Goal: Find specific page/section: Find specific page/section

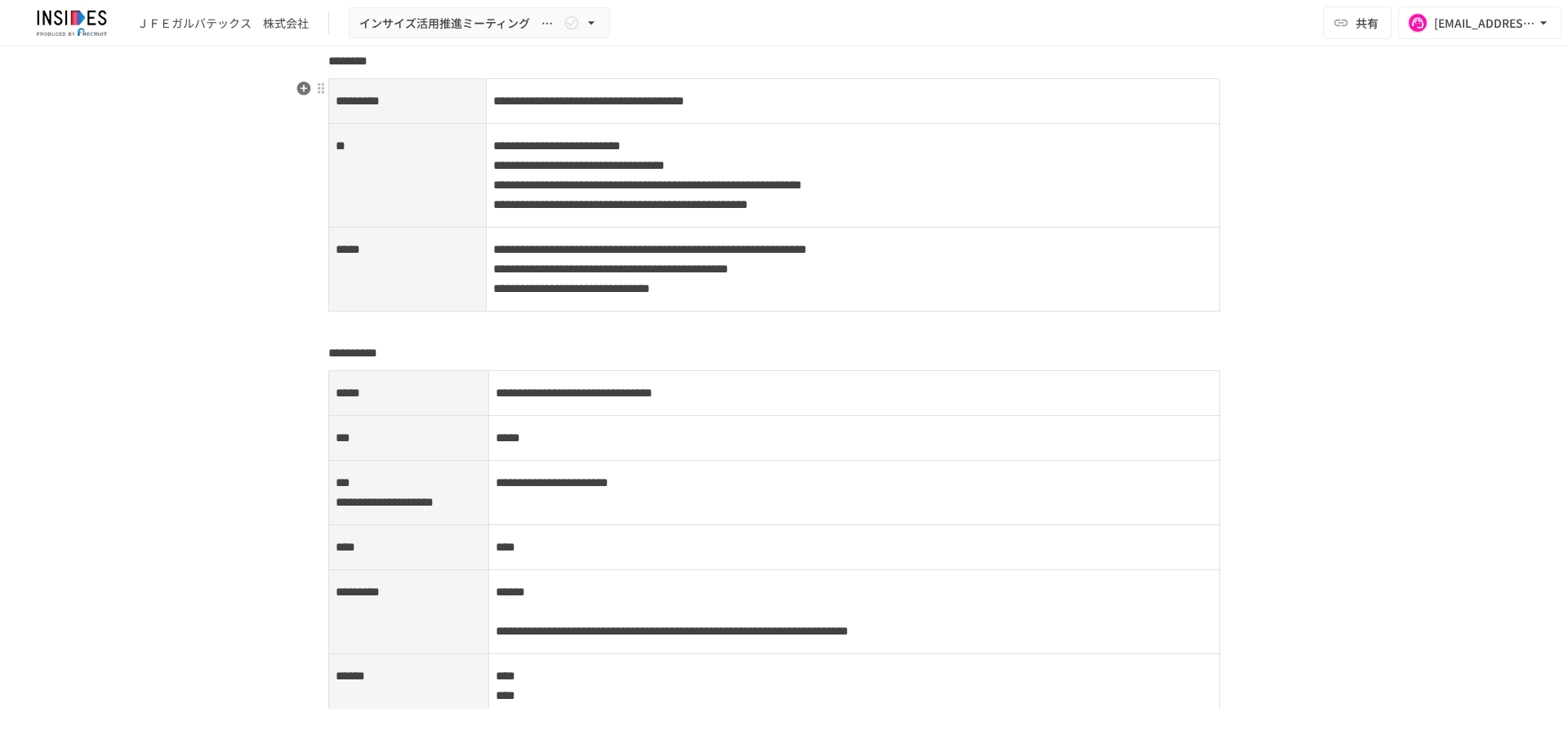
scroll to position [2065, 0]
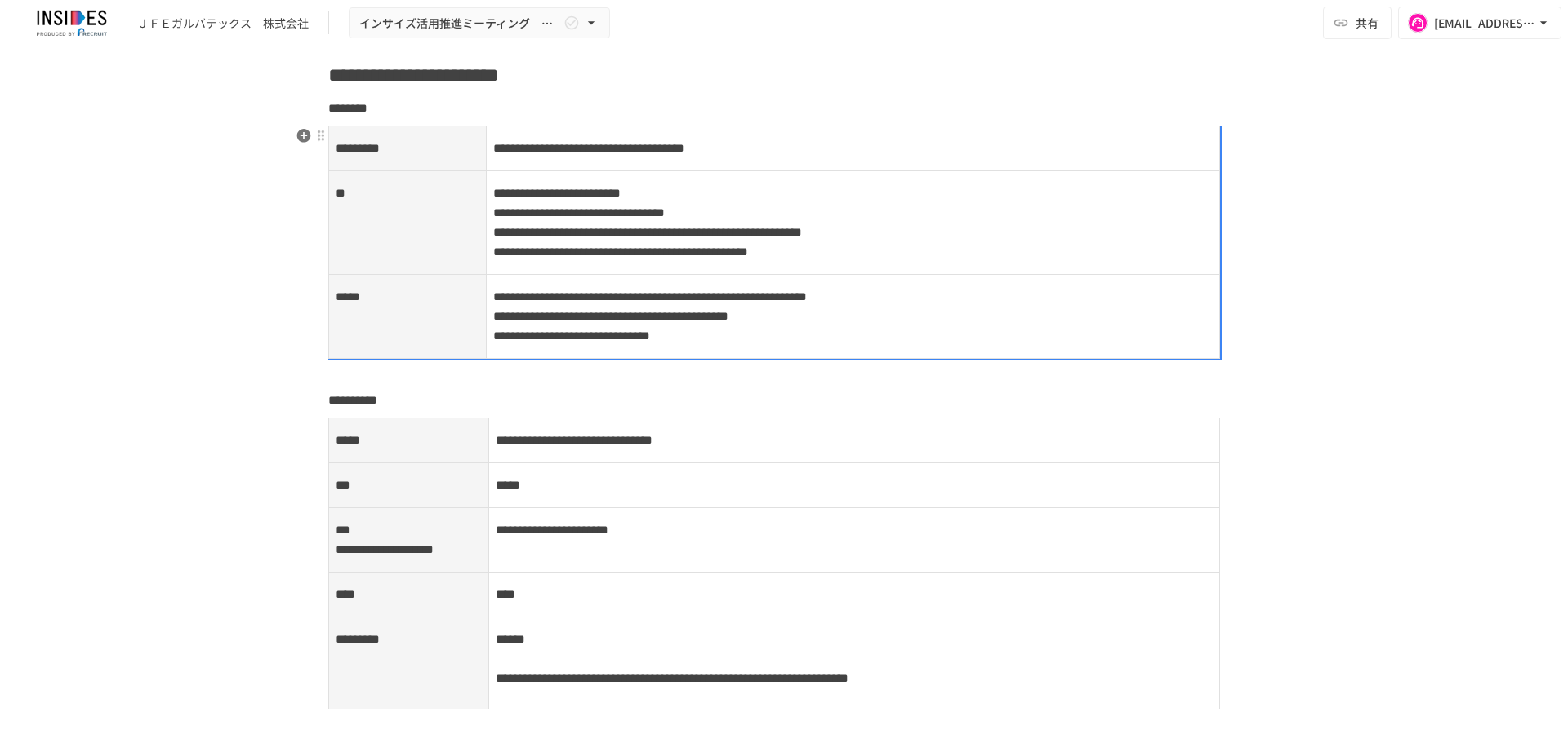
click at [770, 346] on p "**********" at bounding box center [853, 316] width 720 height 60
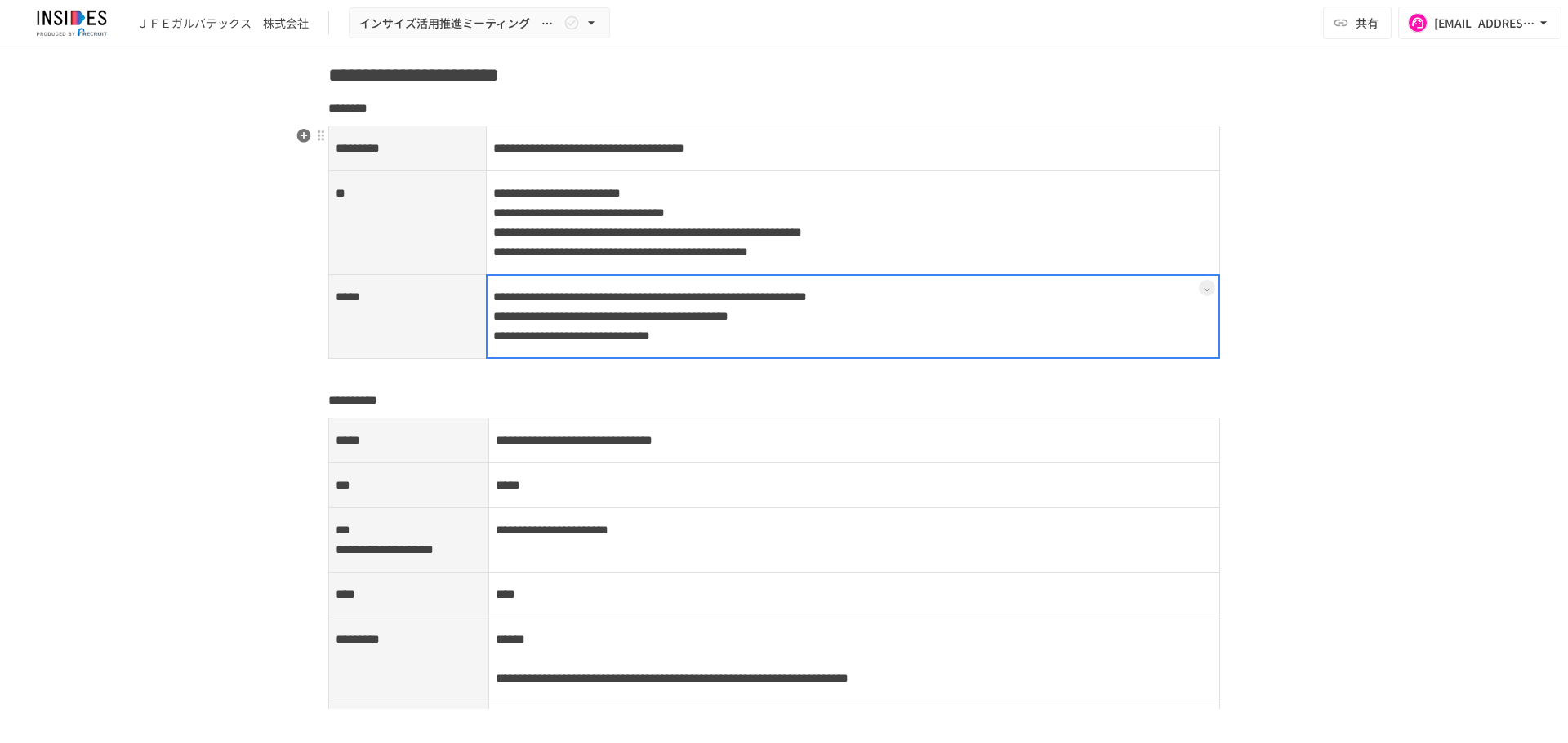
click at [782, 346] on td "**********" at bounding box center [853, 316] width 734 height 84
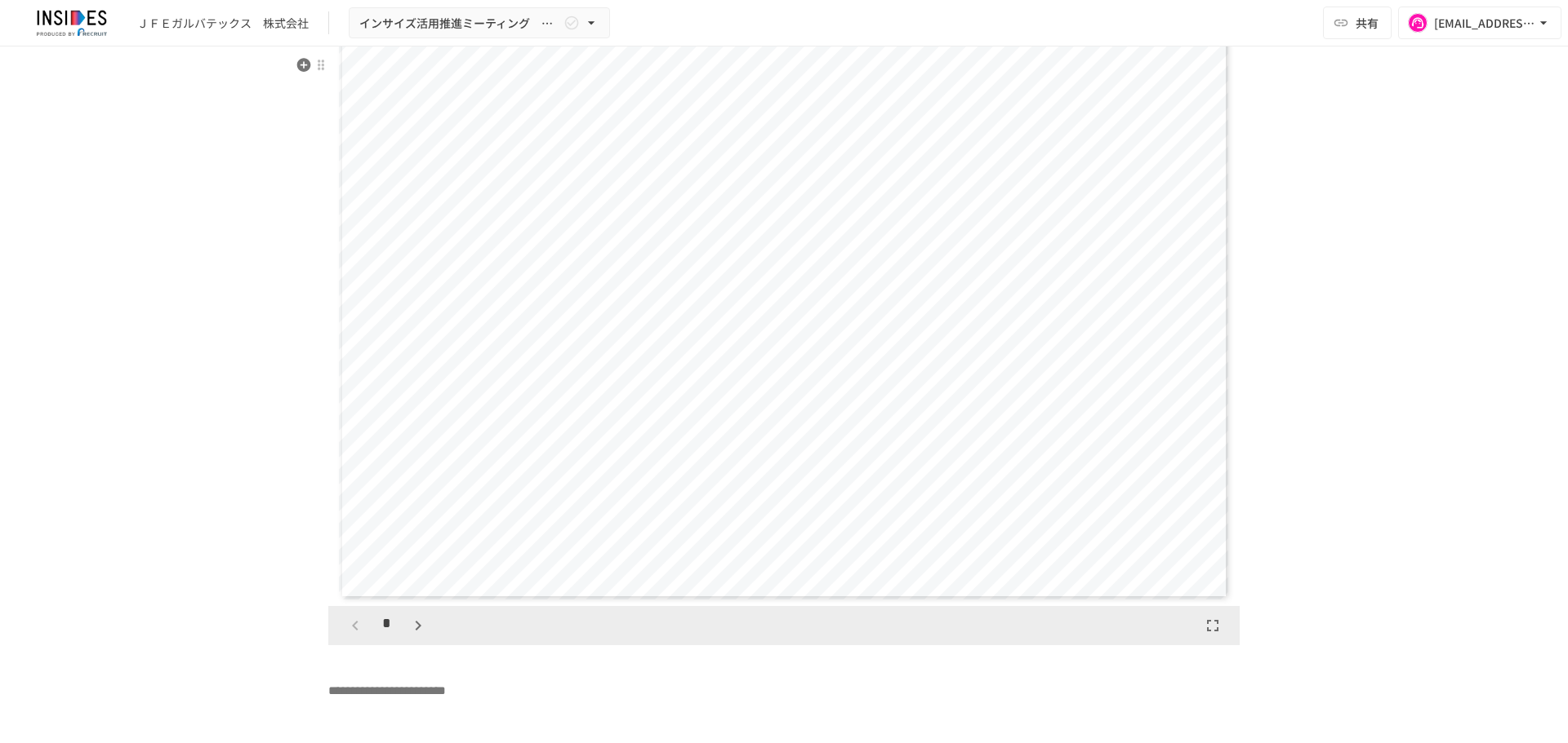
scroll to position [3238, 0]
click at [408, 638] on icon "button" at bounding box center [417, 627] width 20 height 20
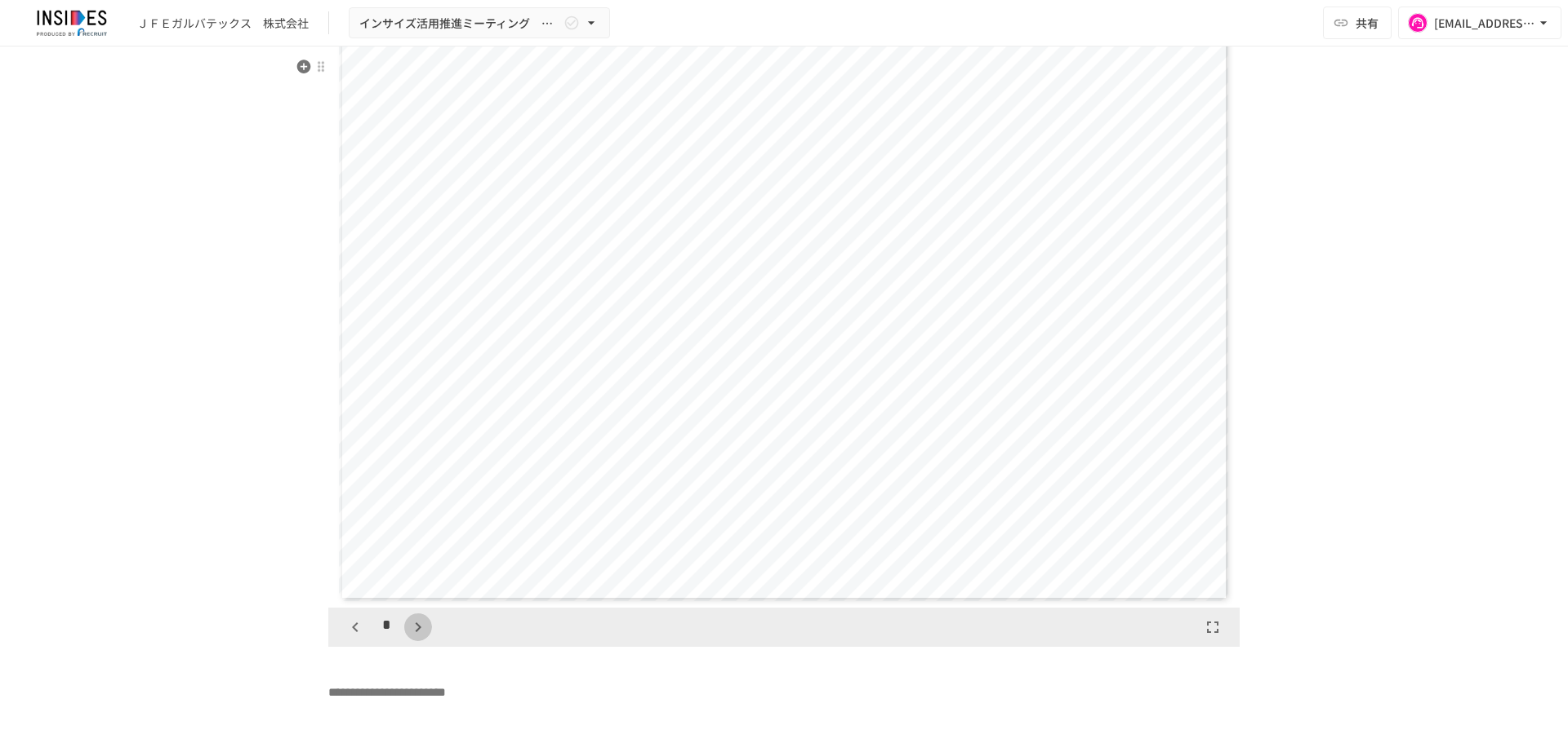
click at [408, 638] on icon "button" at bounding box center [417, 627] width 20 height 20
click at [407, 641] on div "*" at bounding box center [386, 627] width 90 height 27
click at [351, 633] on icon "button" at bounding box center [354, 627] width 6 height 9
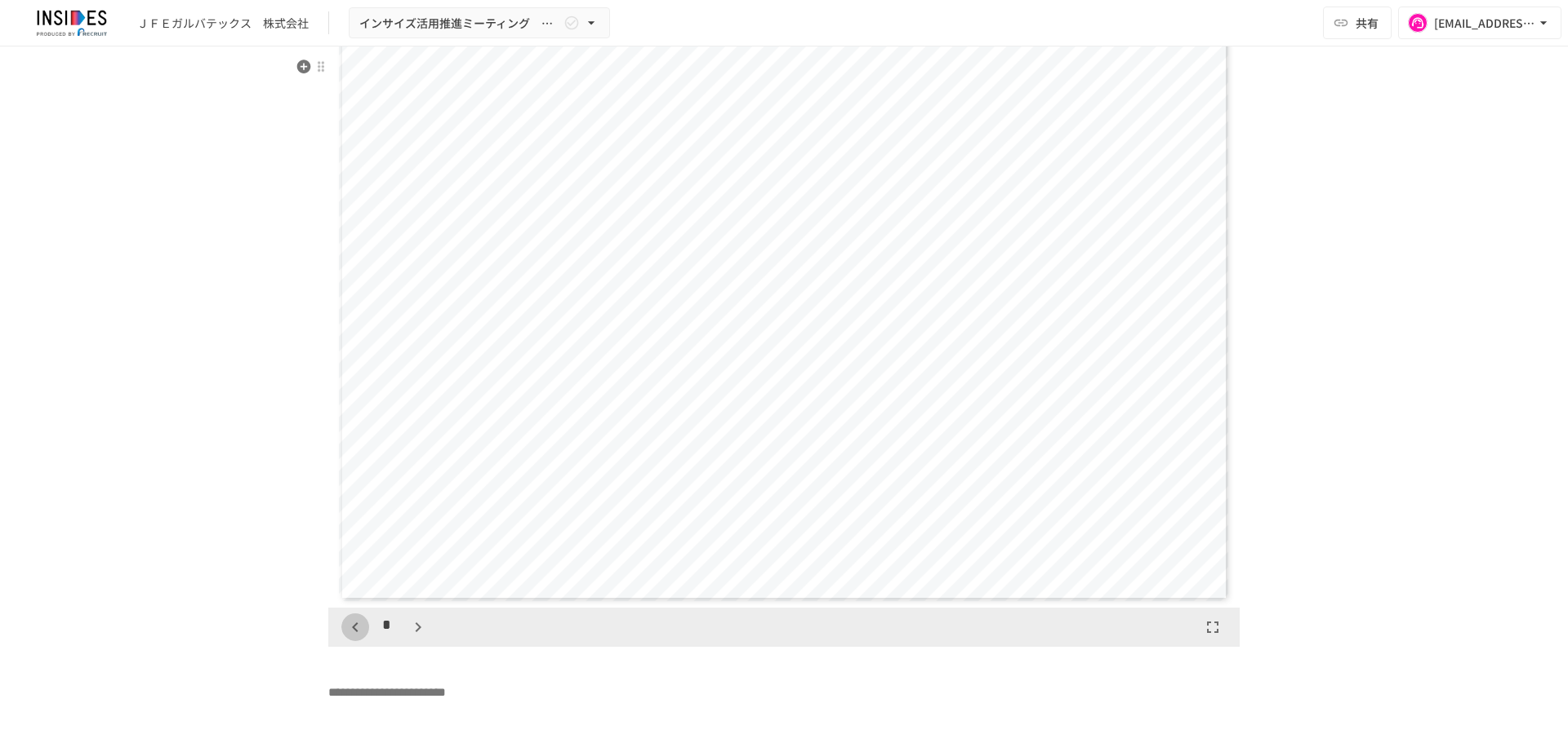
click at [351, 633] on icon "button" at bounding box center [354, 627] width 6 height 9
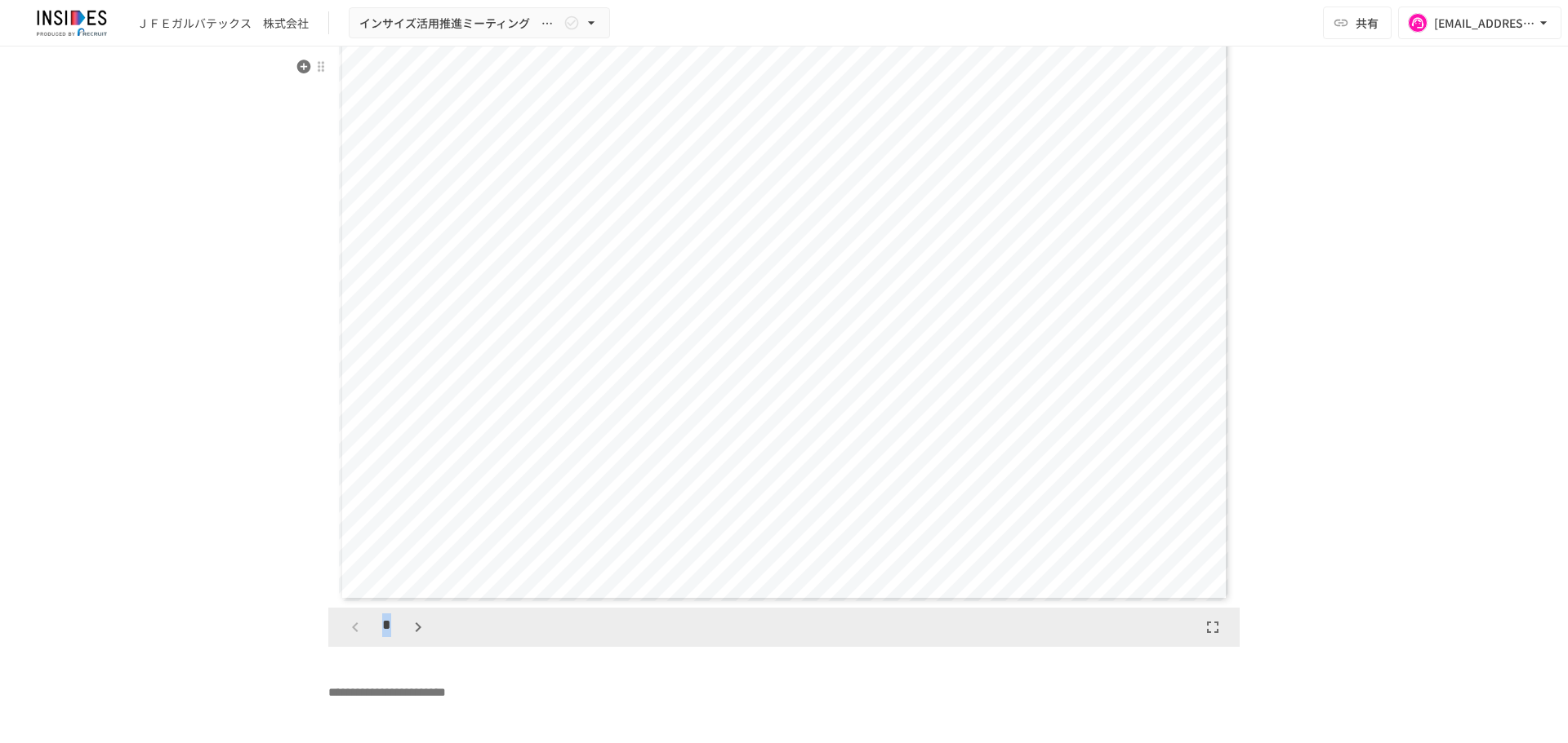
click at [349, 641] on div "*" at bounding box center [386, 627] width 90 height 27
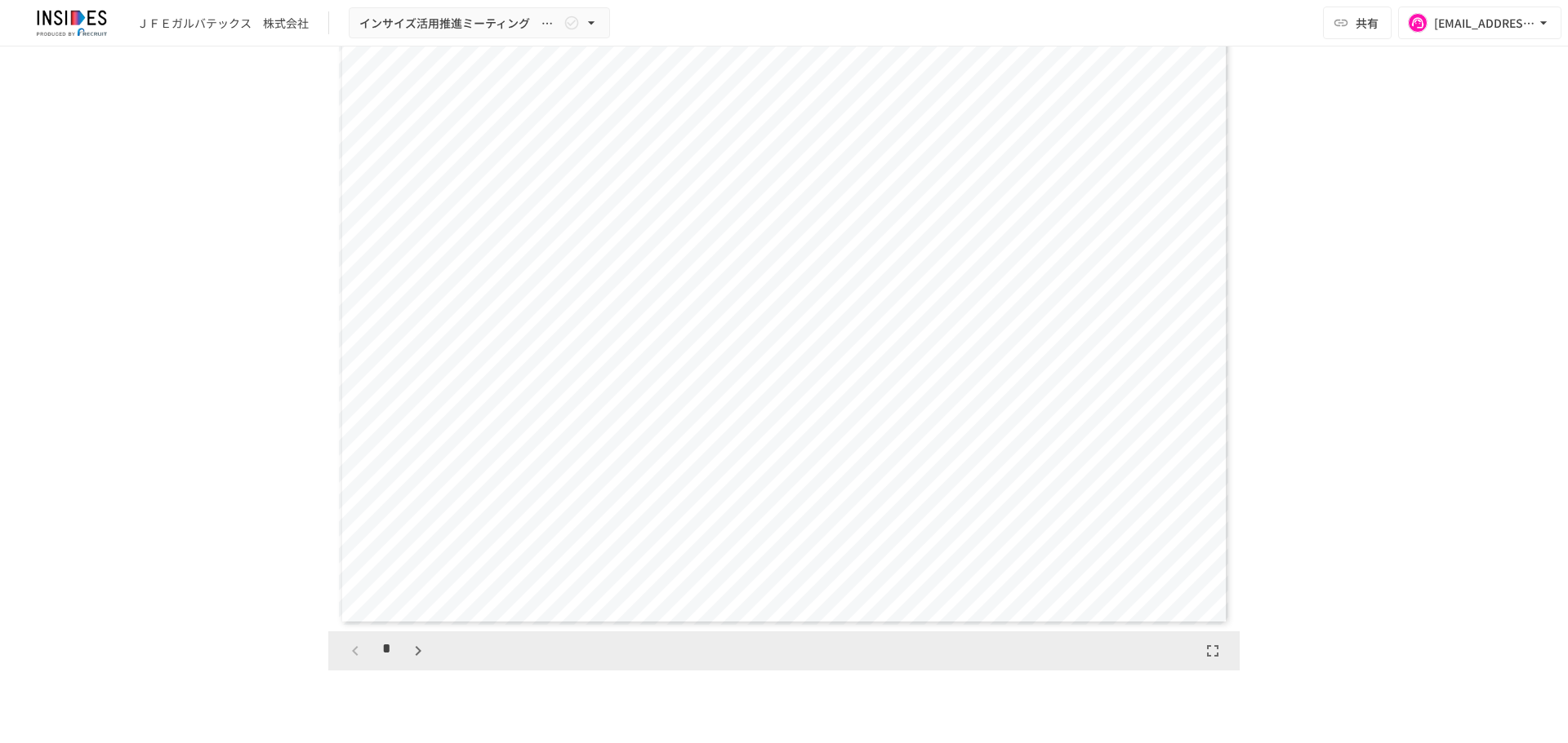
scroll to position [1433, 0]
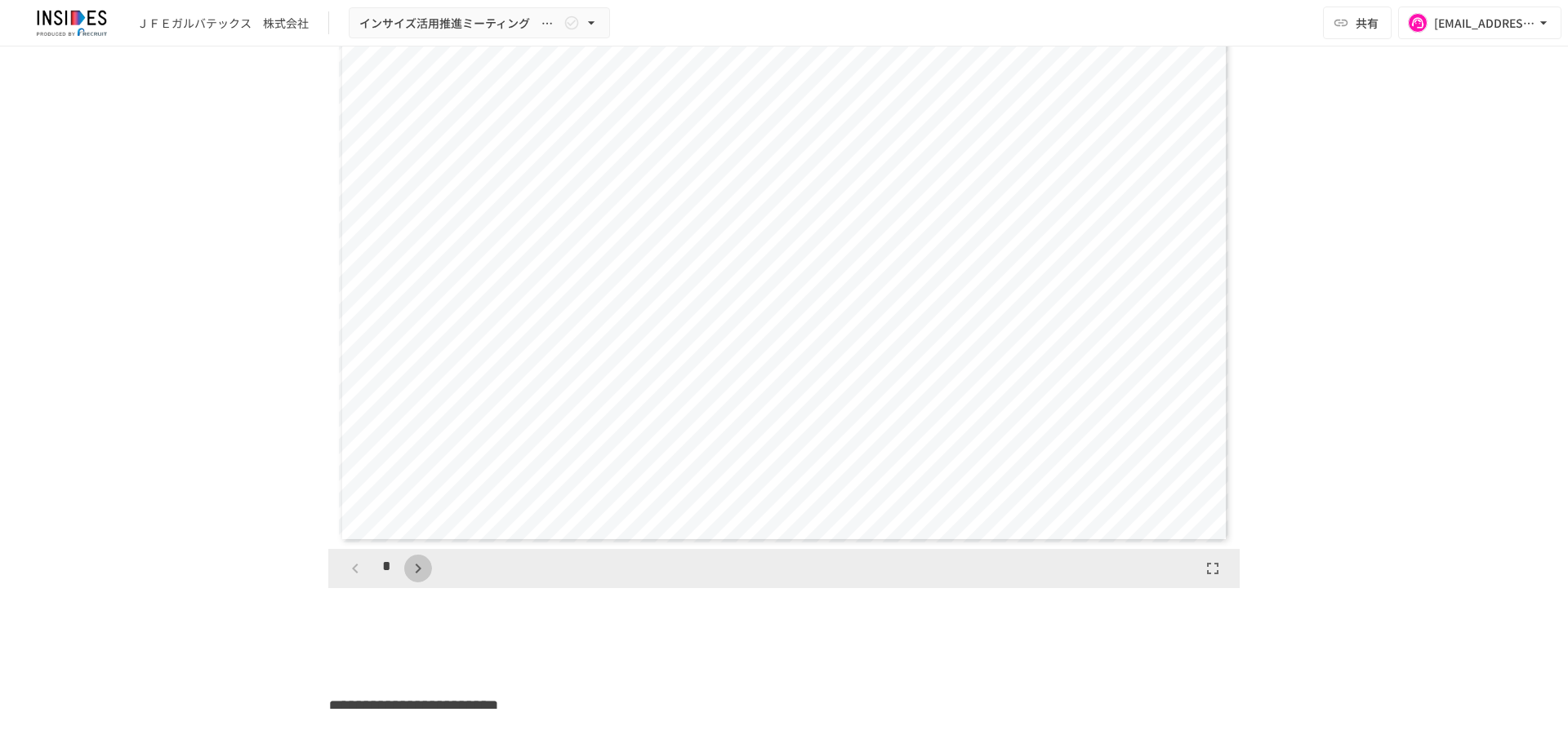
click at [408, 569] on icon "button" at bounding box center [417, 569] width 20 height 20
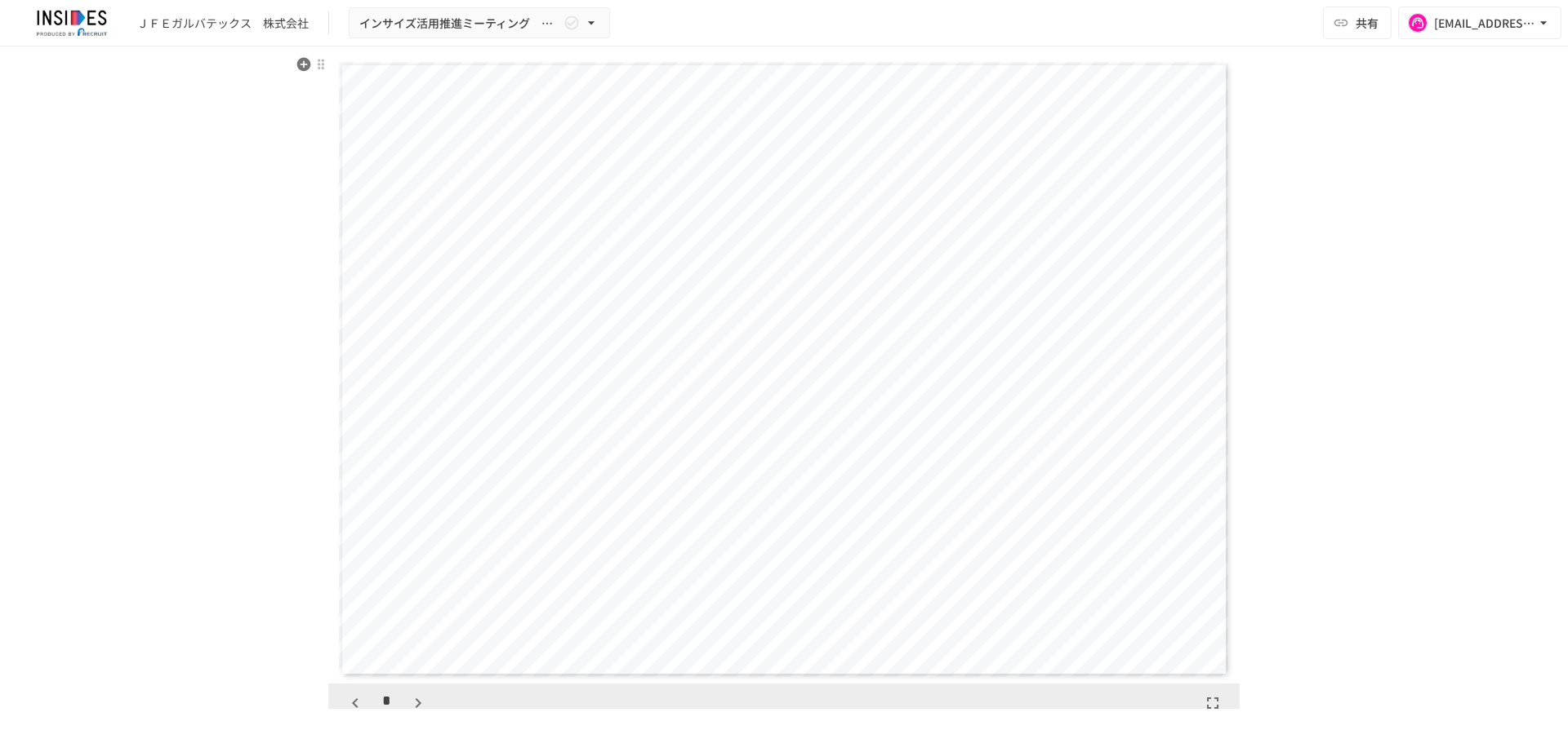
scroll to position [1299, 0]
click at [408, 694] on icon "button" at bounding box center [417, 703] width 20 height 20
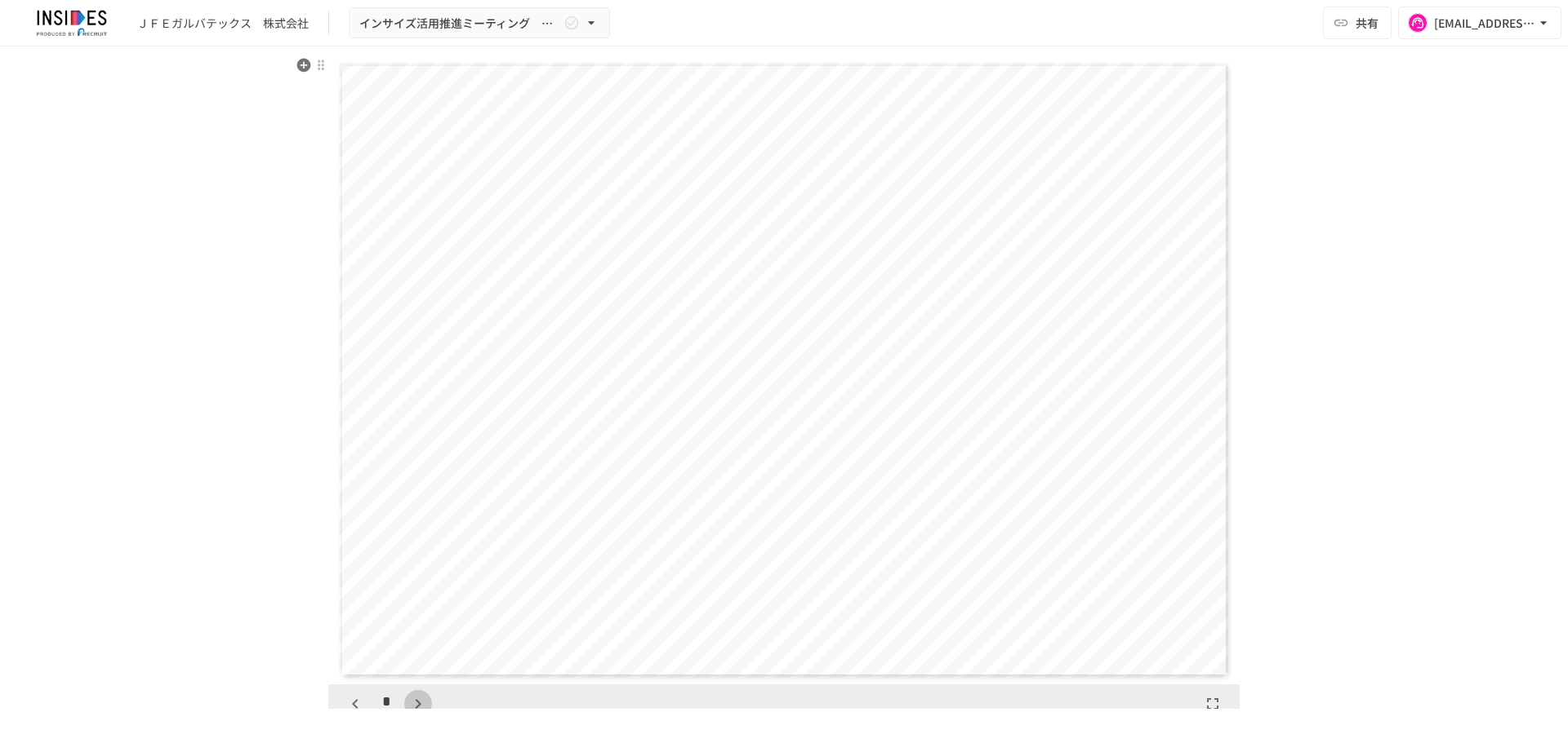
click at [408, 694] on icon "button" at bounding box center [417, 703] width 20 height 20
click at [348, 701] on icon "button" at bounding box center [355, 703] width 20 height 20
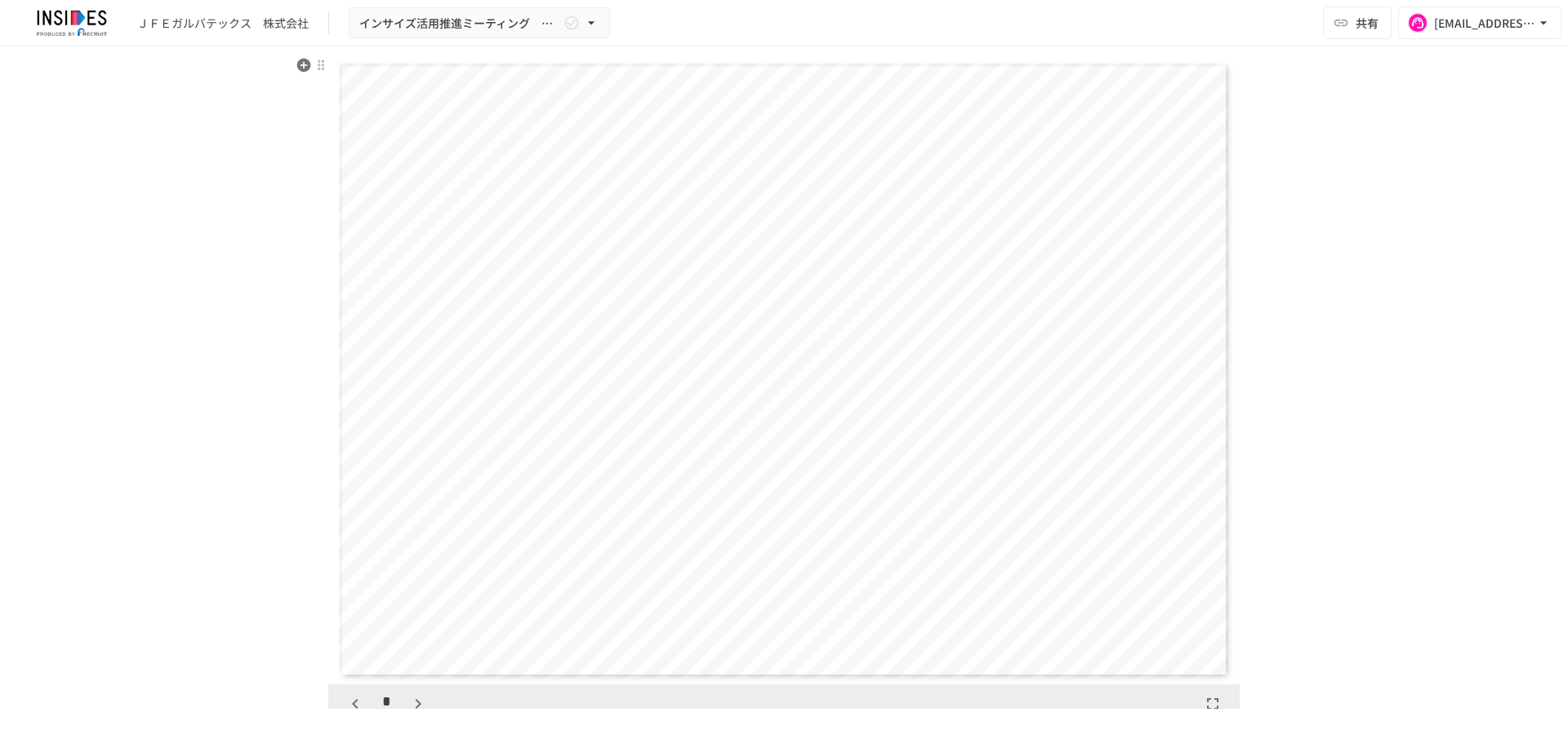
click at [348, 701] on icon "button" at bounding box center [355, 703] width 20 height 20
click at [413, 699] on icon "button" at bounding box center [417, 703] width 20 height 20
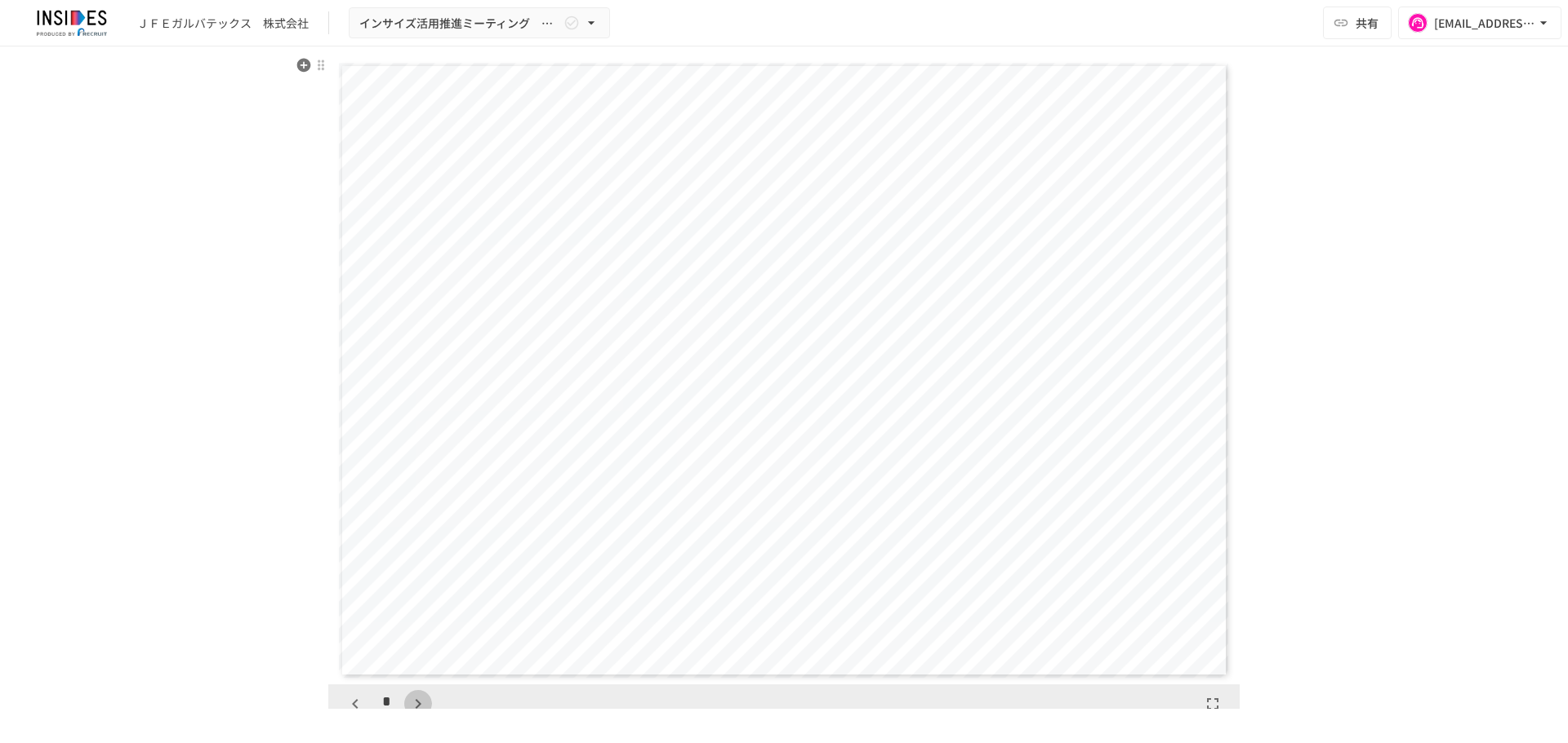
click at [413, 699] on icon "button" at bounding box center [417, 703] width 20 height 20
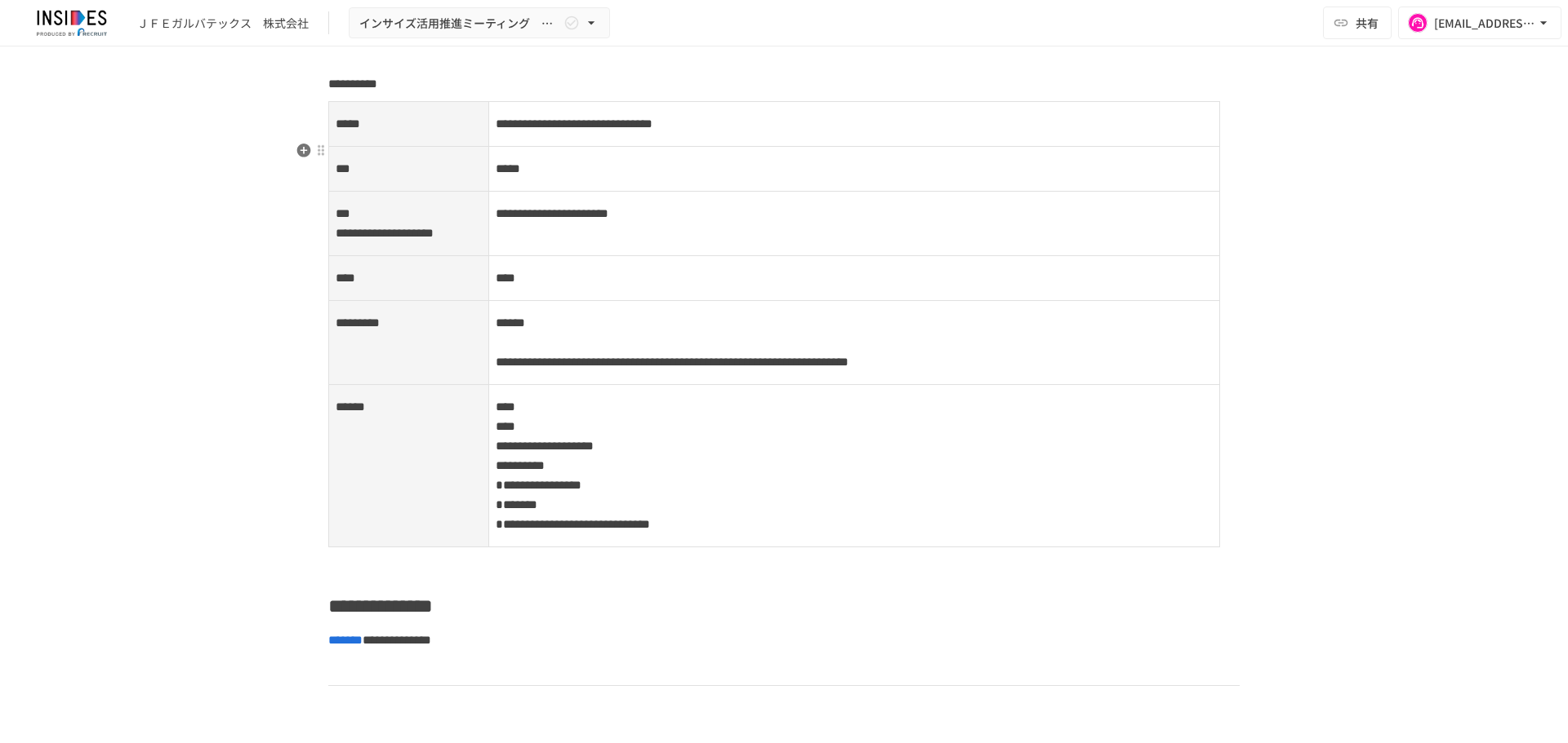
scroll to position [2382, 0]
